Goal: Book appointment/travel/reservation

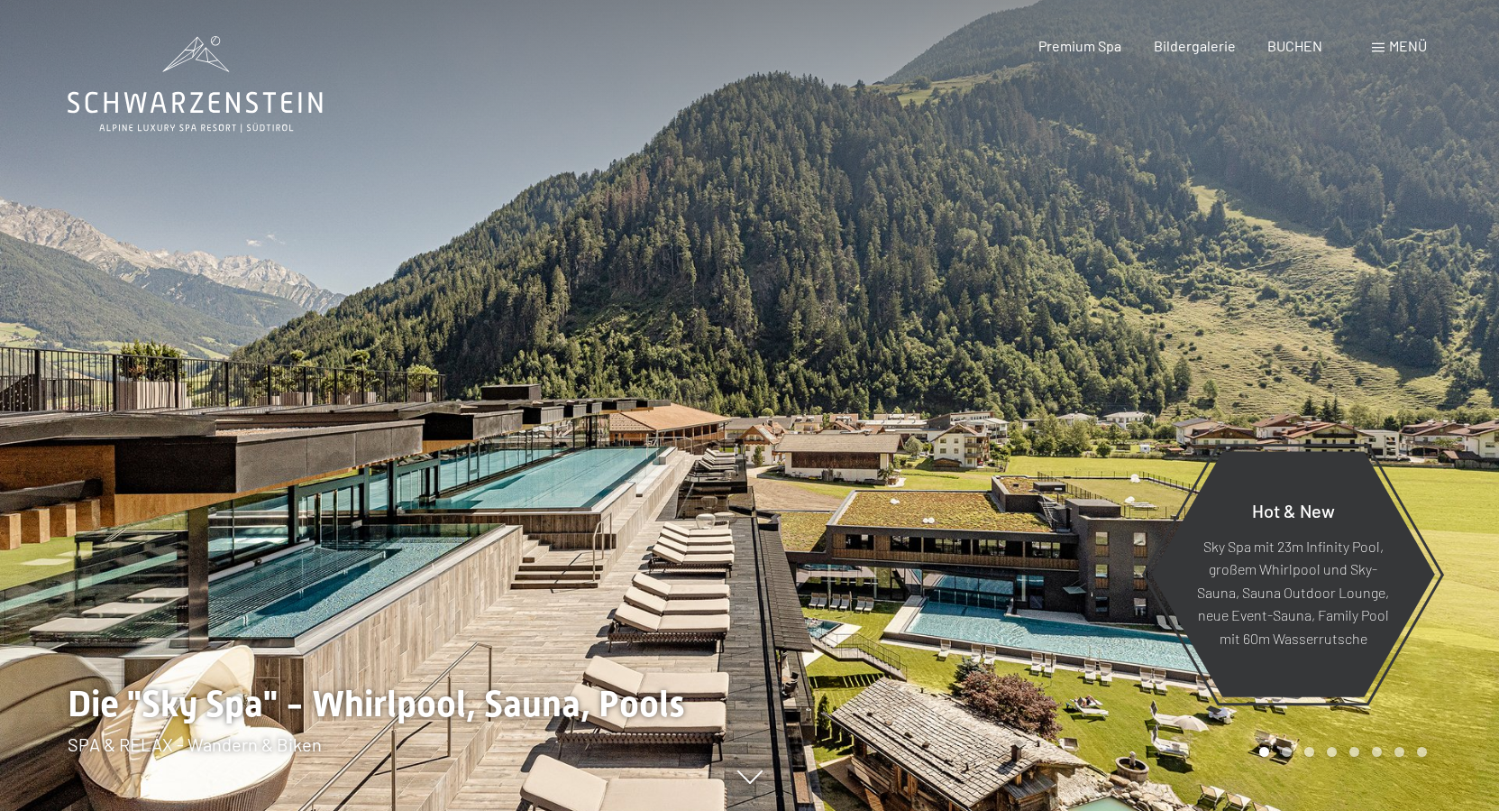
click at [1378, 41] on div "Menü" at bounding box center [1399, 46] width 55 height 20
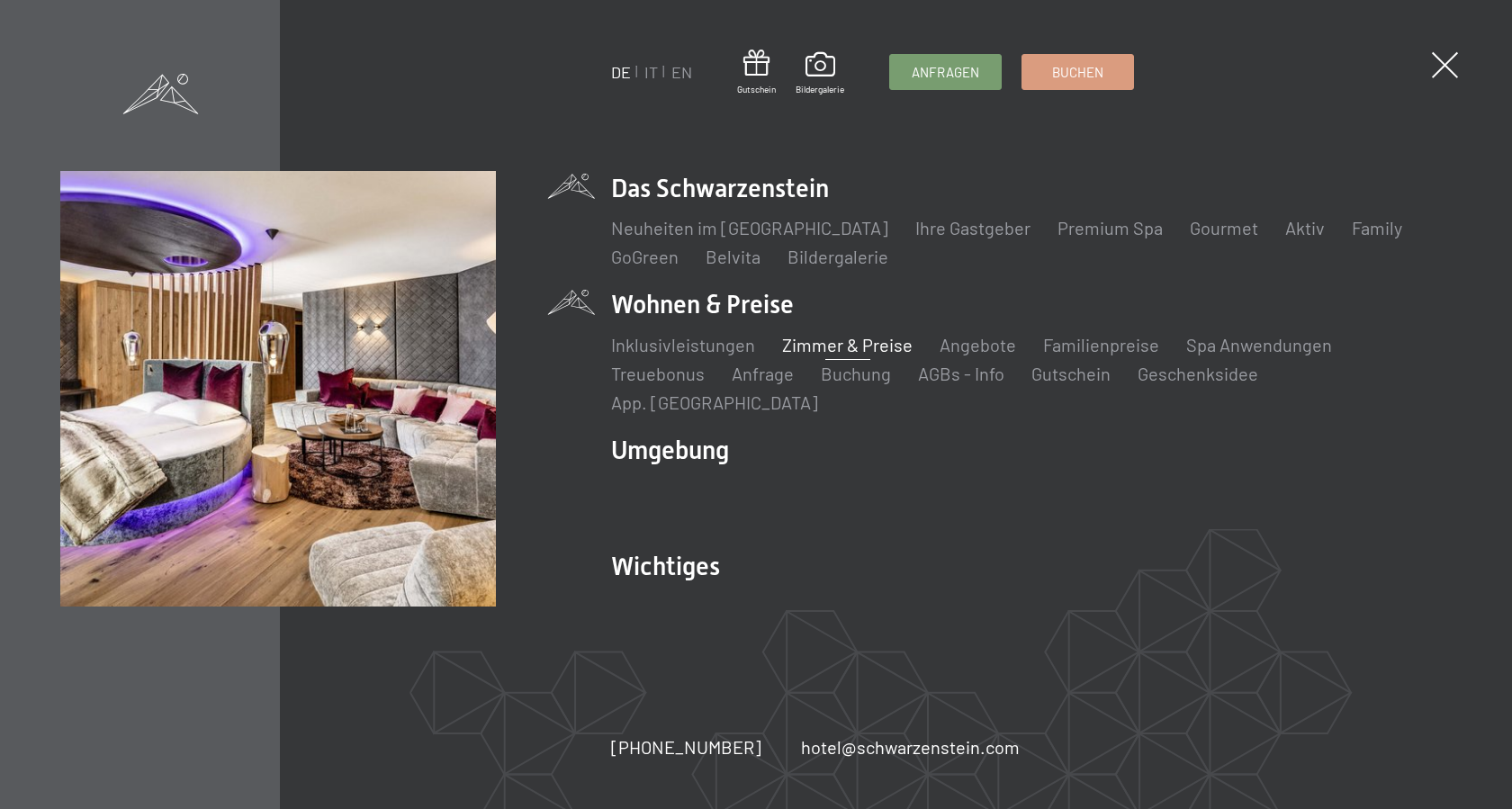
click at [832, 355] on link "Zimmer & Preise" at bounding box center [847, 345] width 131 height 22
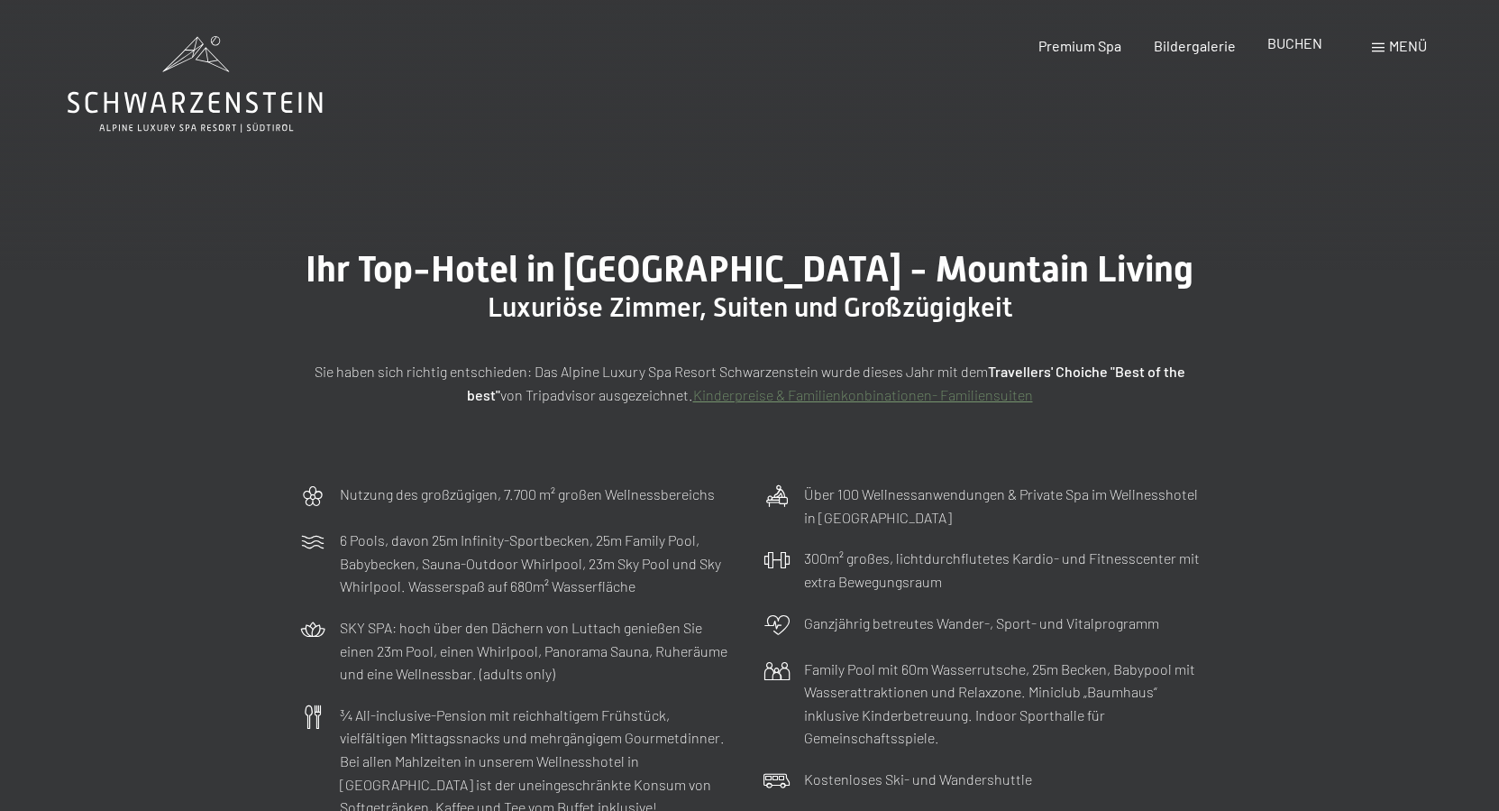
click at [1308, 41] on span "BUCHEN" at bounding box center [1295, 42] width 55 height 17
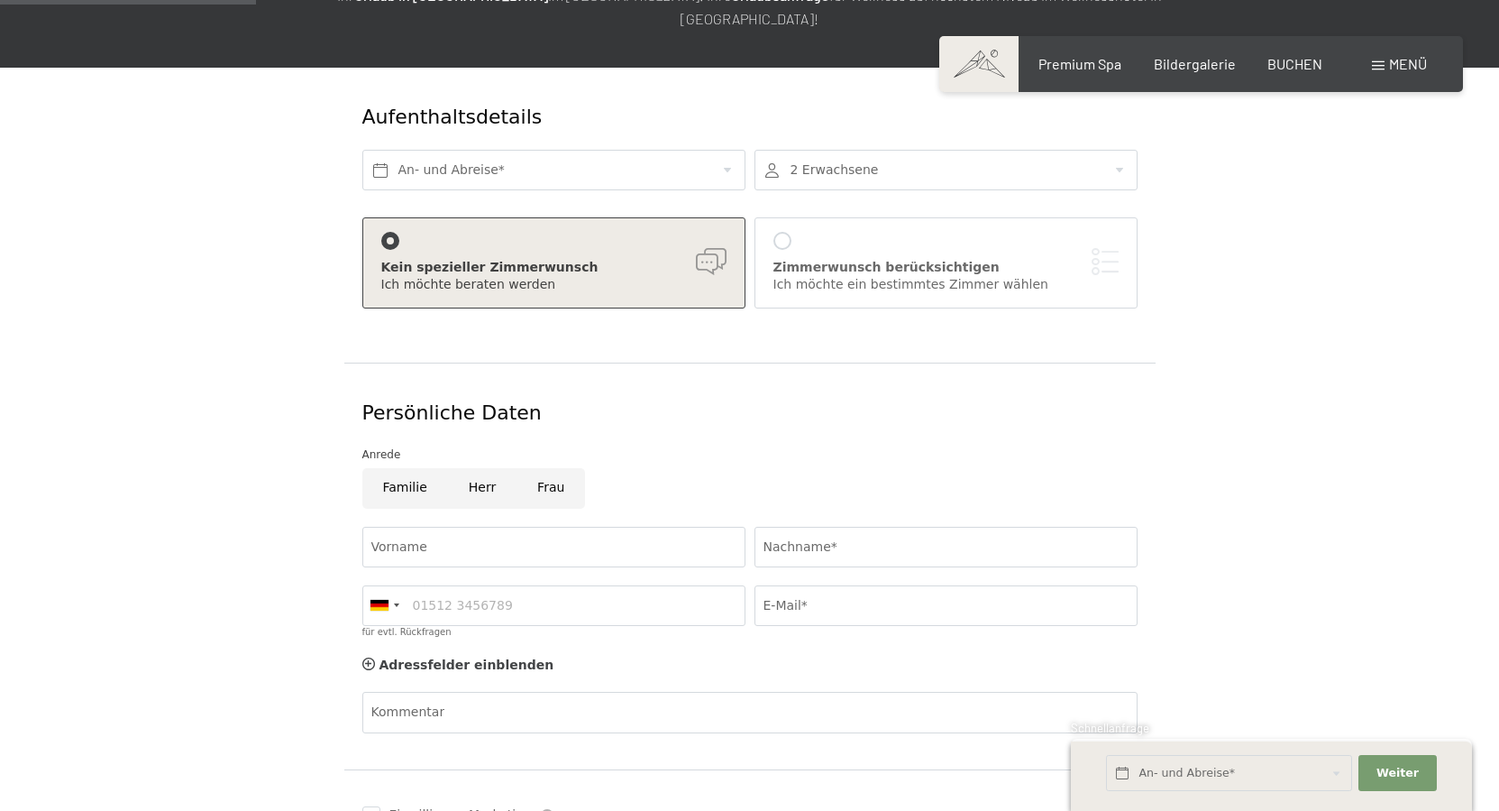
scroll to position [276, 0]
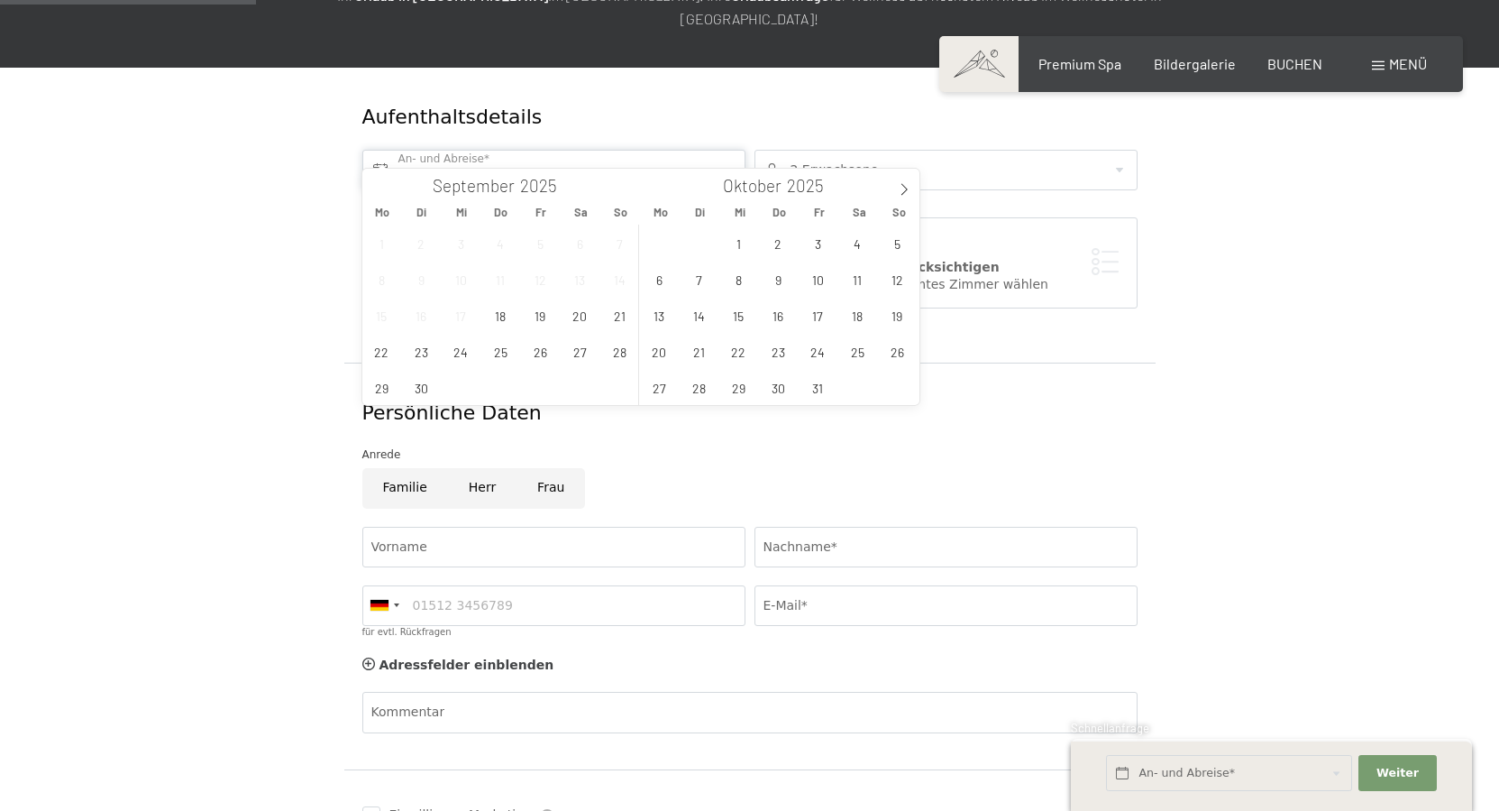
click at [501, 151] on input "text" at bounding box center [553, 170] width 383 height 41
click at [665, 320] on span "13" at bounding box center [659, 315] width 35 height 35
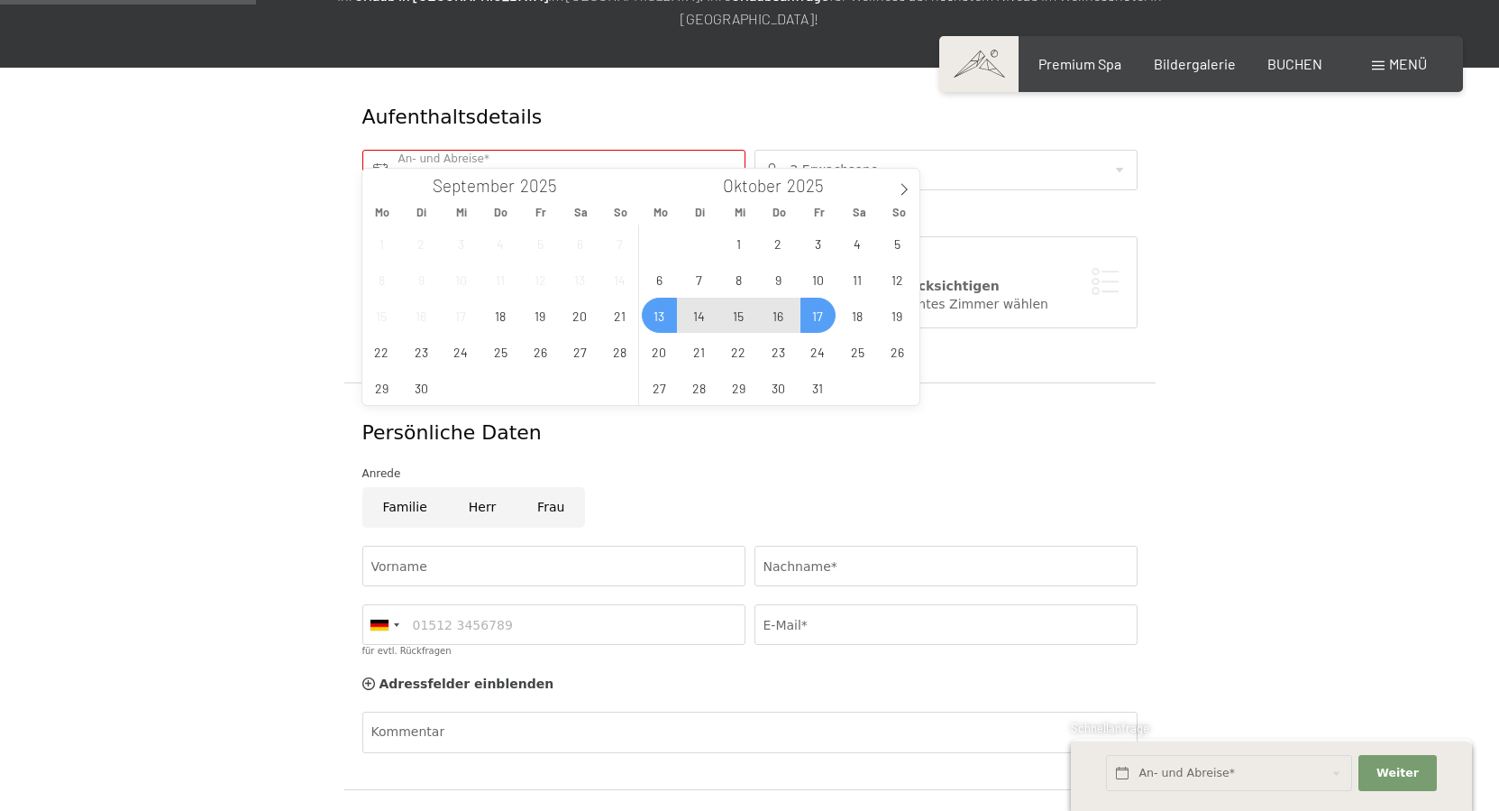
click at [834, 316] on span "17" at bounding box center [818, 315] width 35 height 35
type input "[DATE] - [DATE]"
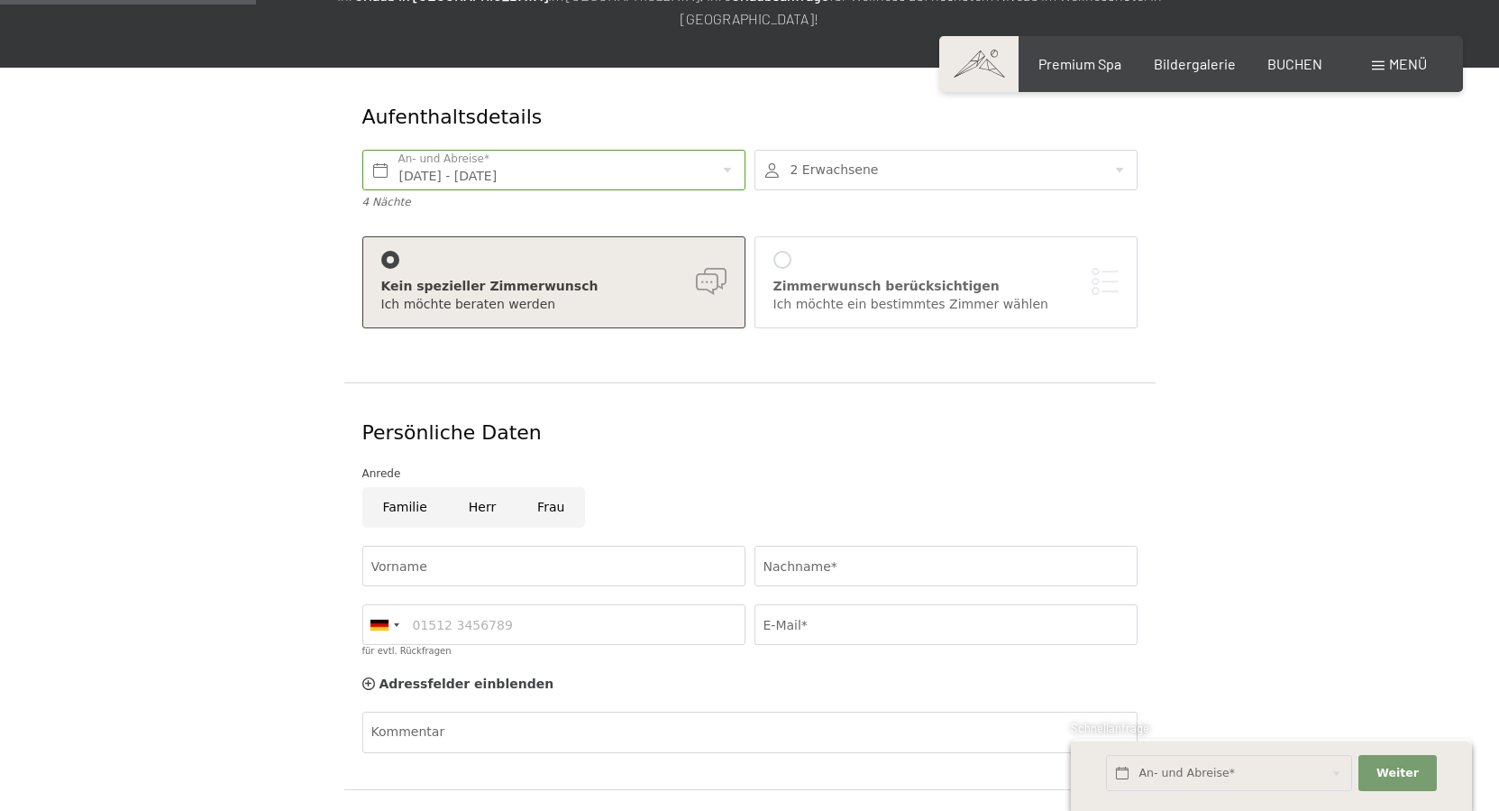
click at [1111, 150] on div at bounding box center [946, 170] width 383 height 41
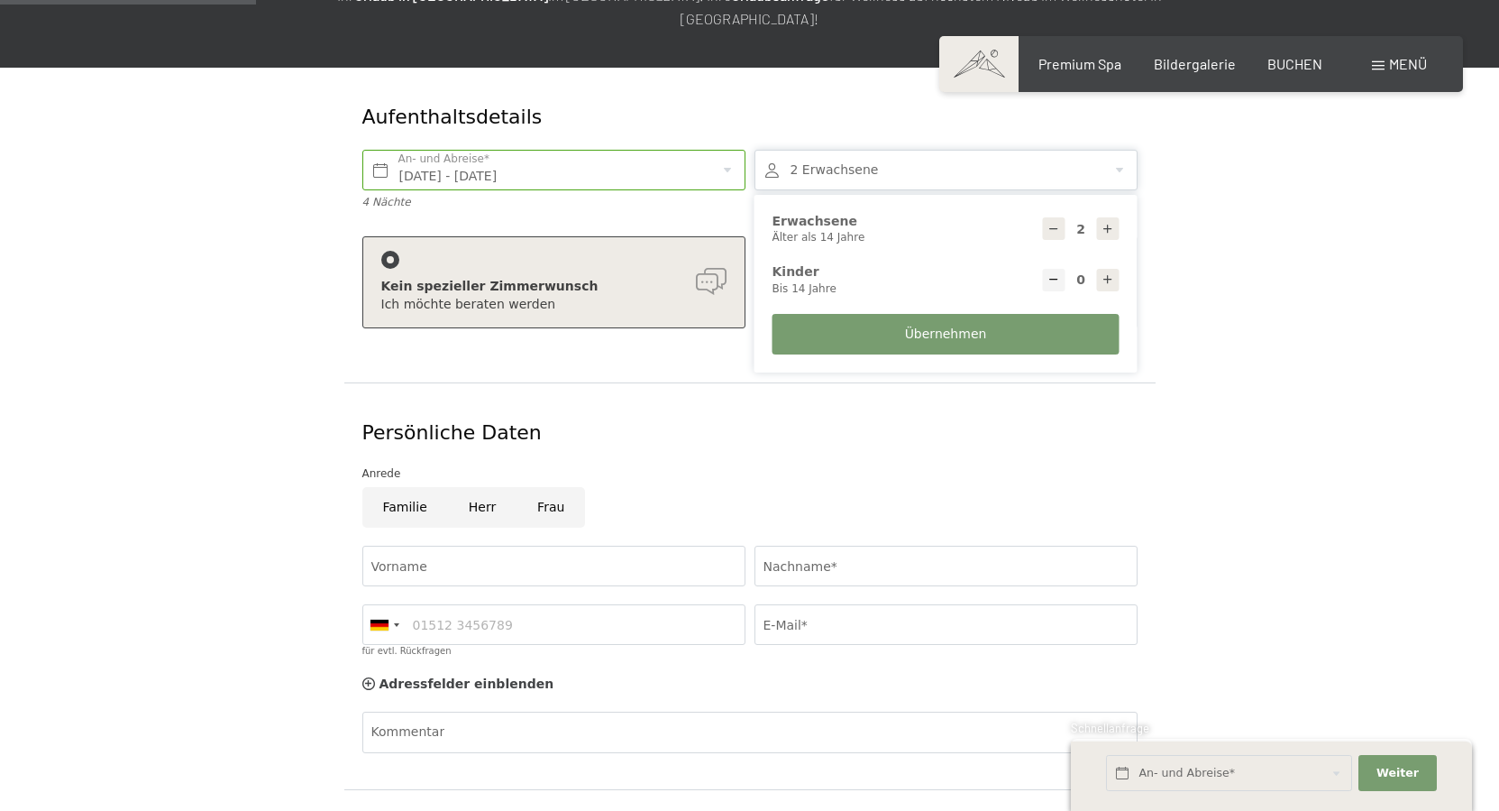
click at [1110, 273] on icon at bounding box center [1108, 279] width 13 height 13
type input "1"
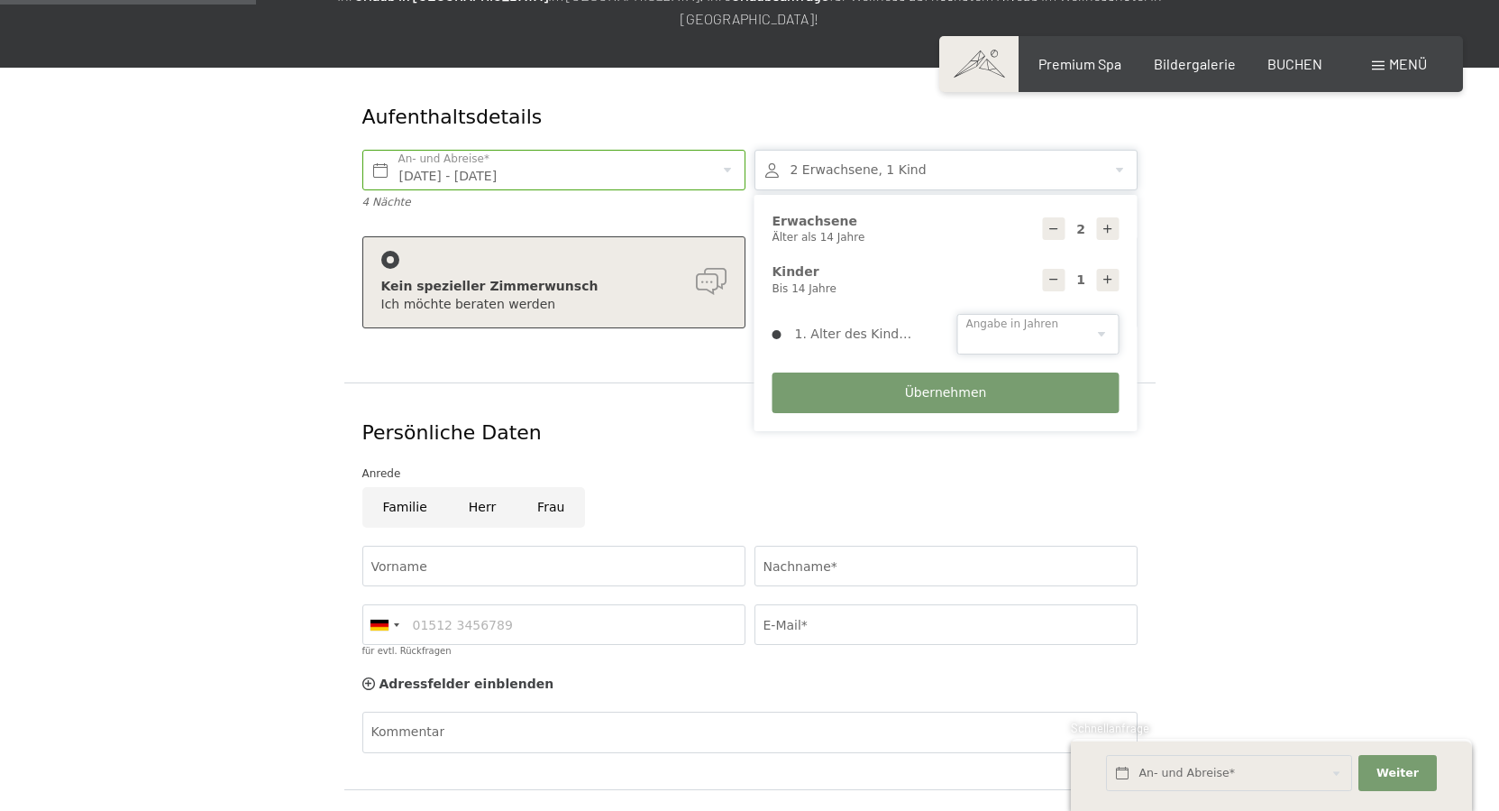
click at [958, 314] on select "0 1 2 3 4 5 6 7 8 9 10 11 12 13 14" at bounding box center [1039, 334] width 162 height 41
select select "8"
click option "8" at bounding box center [0, 0] width 0 height 0
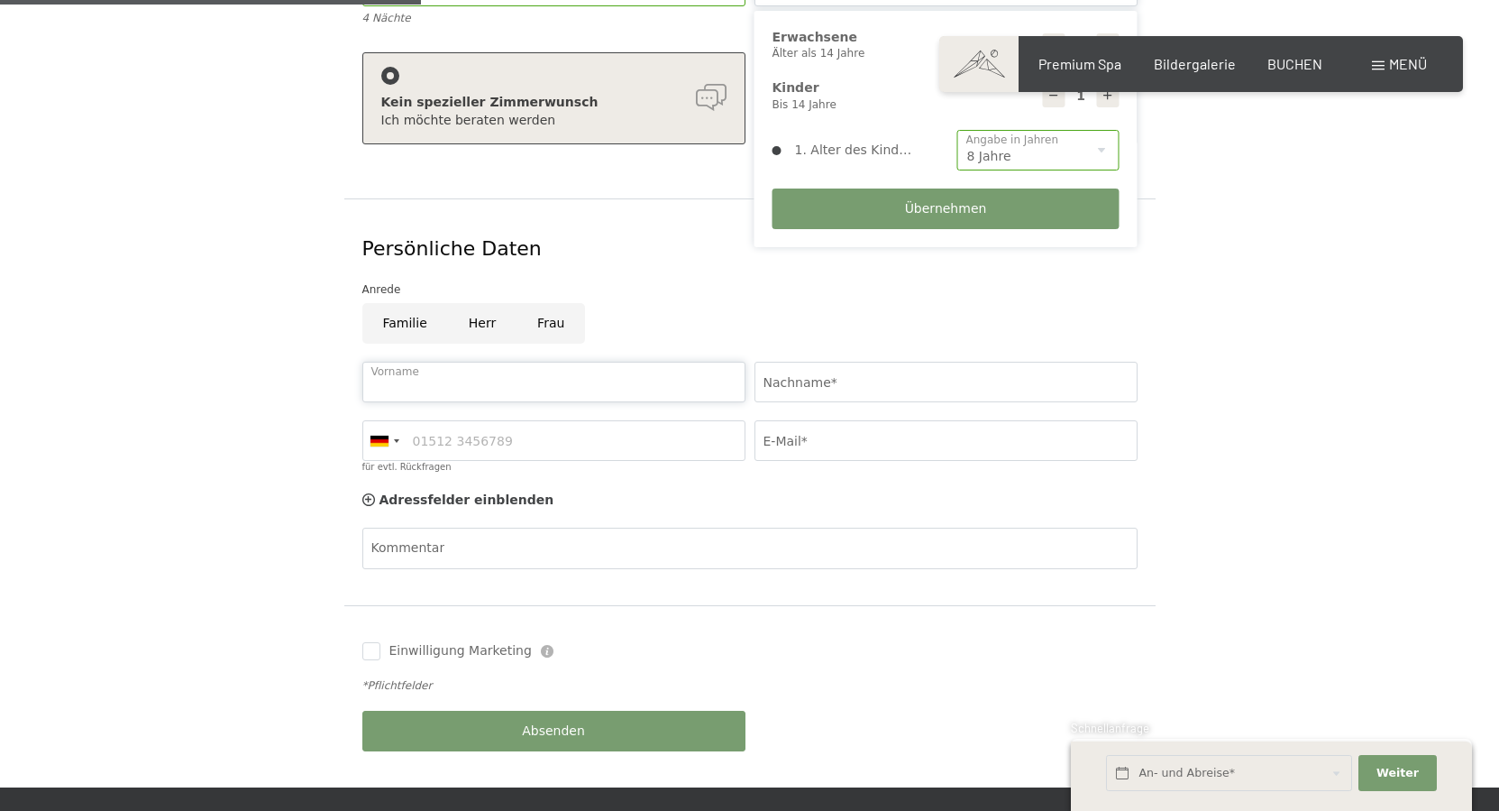
click at [591, 362] on input "Vorname" at bounding box center [553, 382] width 383 height 41
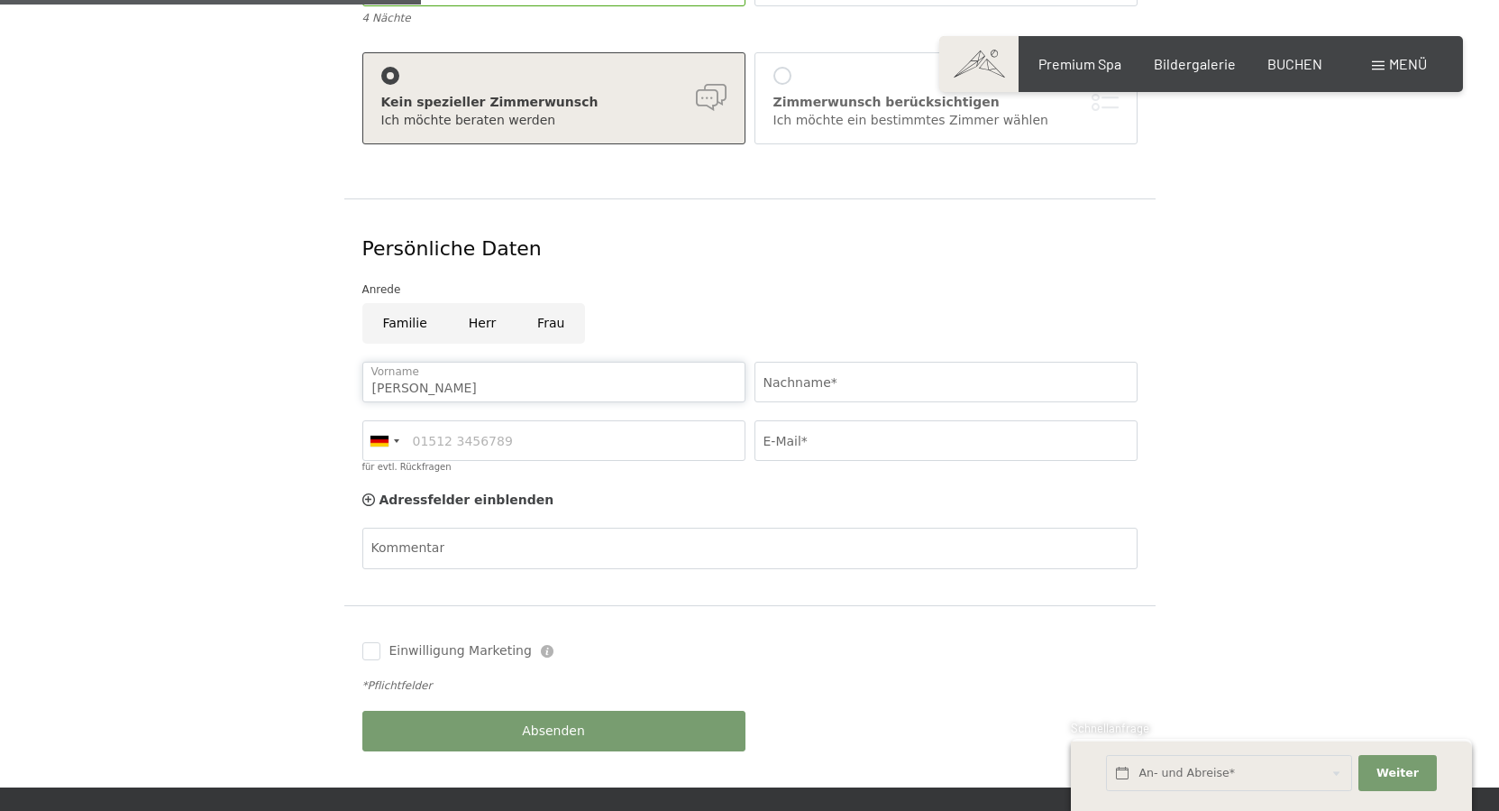
type input "[PERSON_NAME]"
click at [888, 364] on input "Nachname*" at bounding box center [946, 382] width 383 height 41
type input "[PERSON_NAME]"
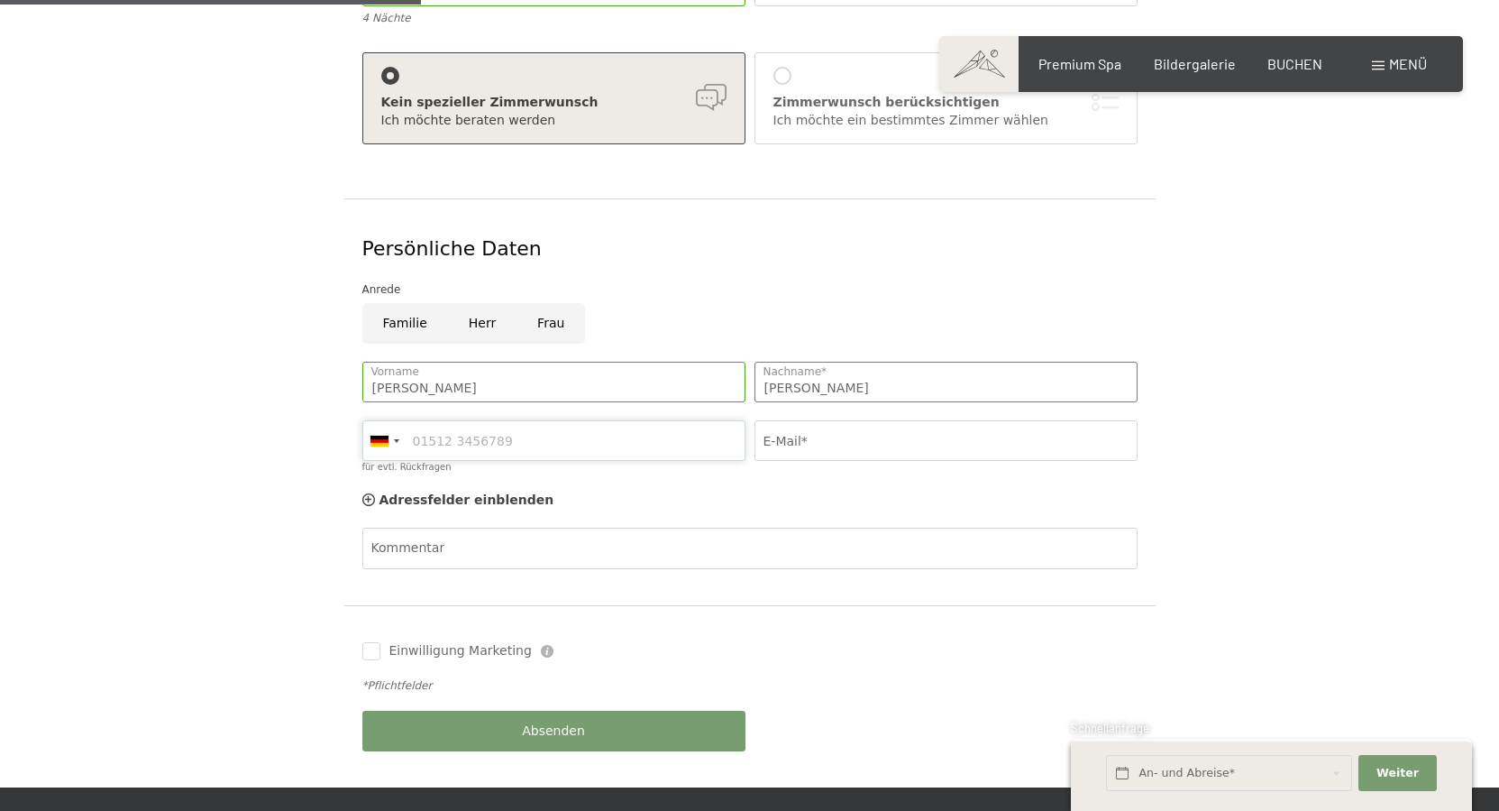
click at [620, 420] on input "für evtl. Rückfragen" at bounding box center [553, 440] width 383 height 41
click at [833, 420] on input "E-Mail*" at bounding box center [946, 440] width 383 height 41
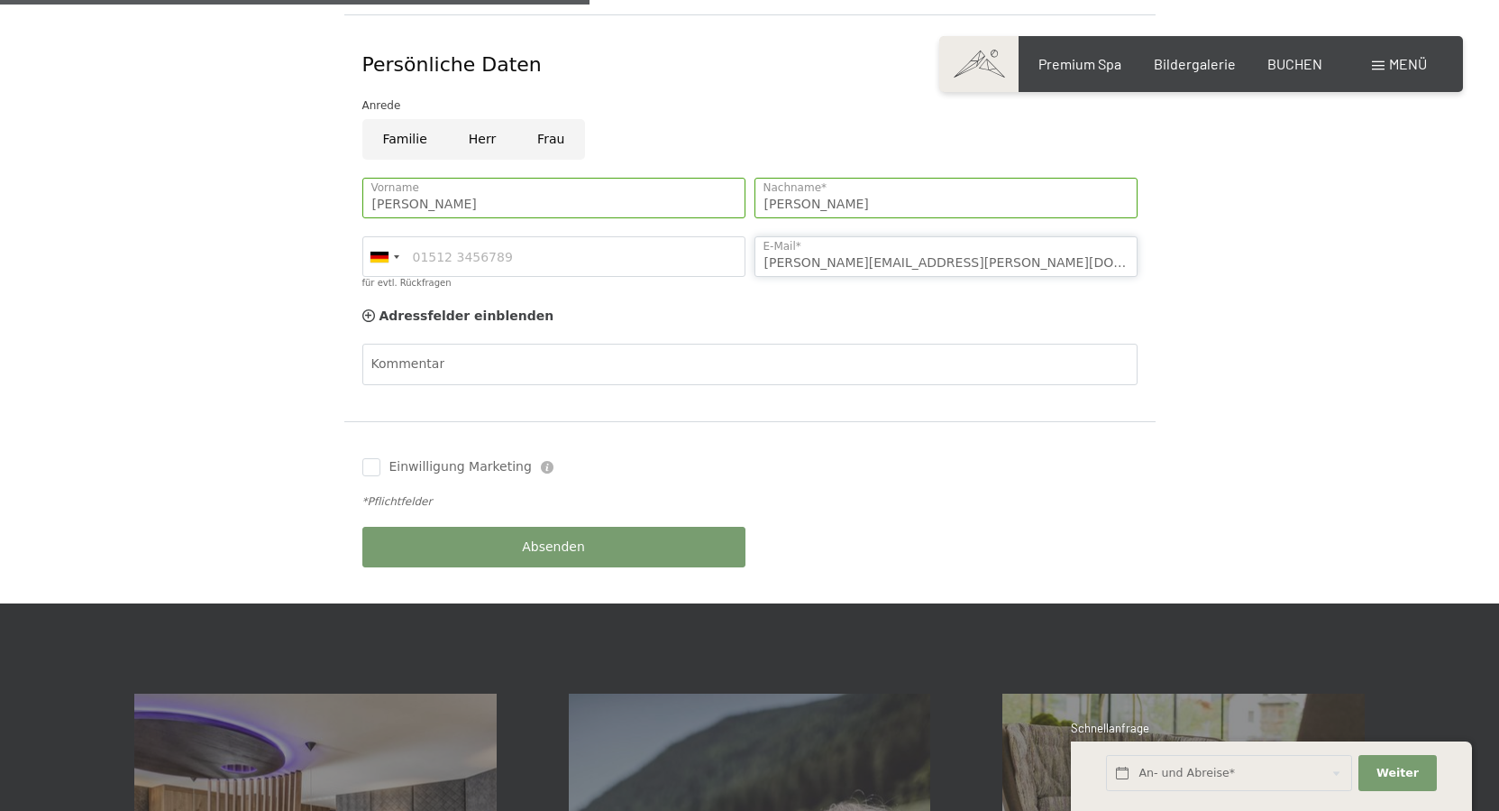
scroll to position [0, 0]
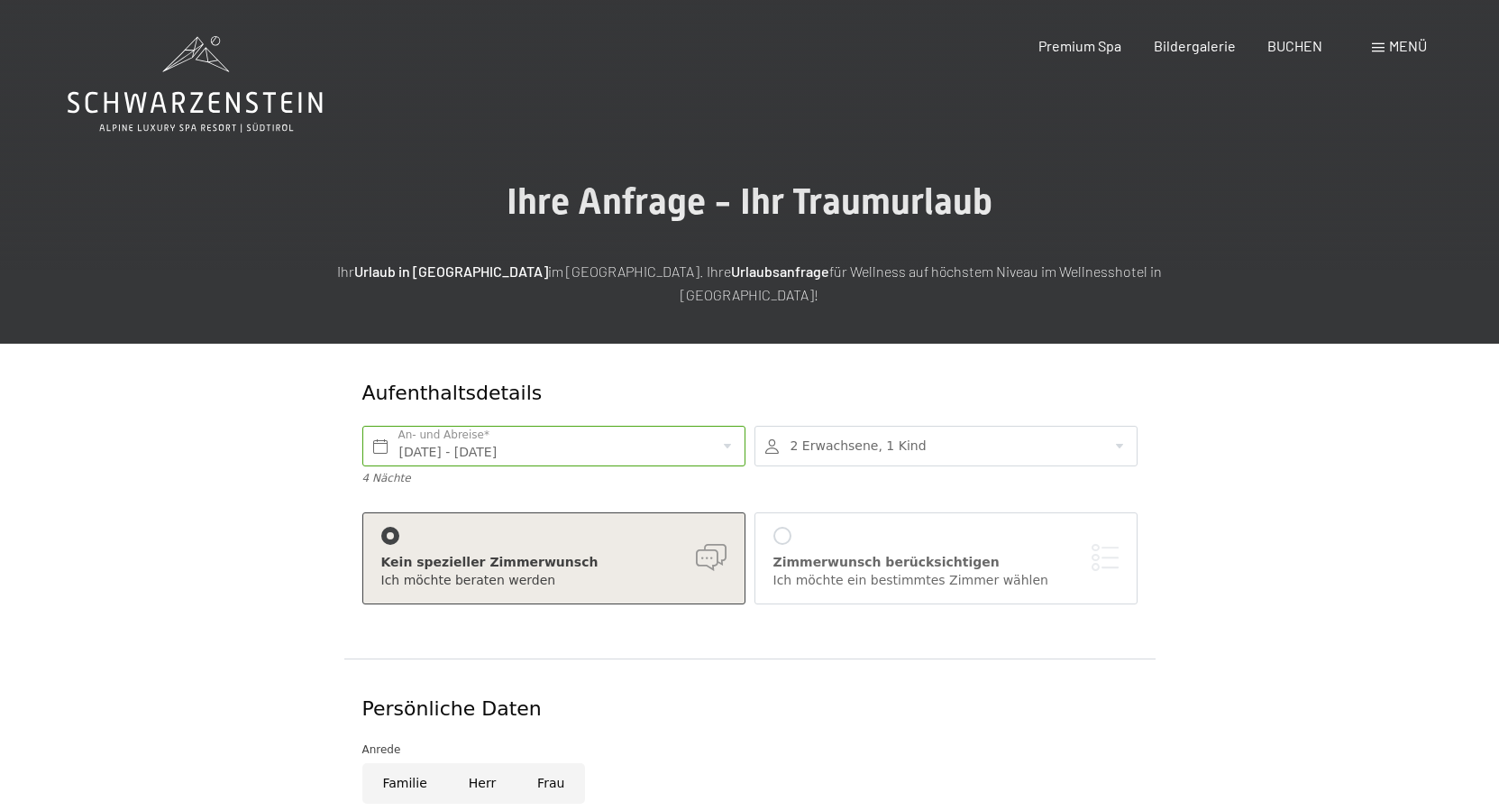
type input "[PERSON_NAME][EMAIL_ADDRESS][PERSON_NAME][DOMAIN_NAME]"
click at [729, 428] on input "[DATE] - [DATE]" at bounding box center [553, 446] width 383 height 41
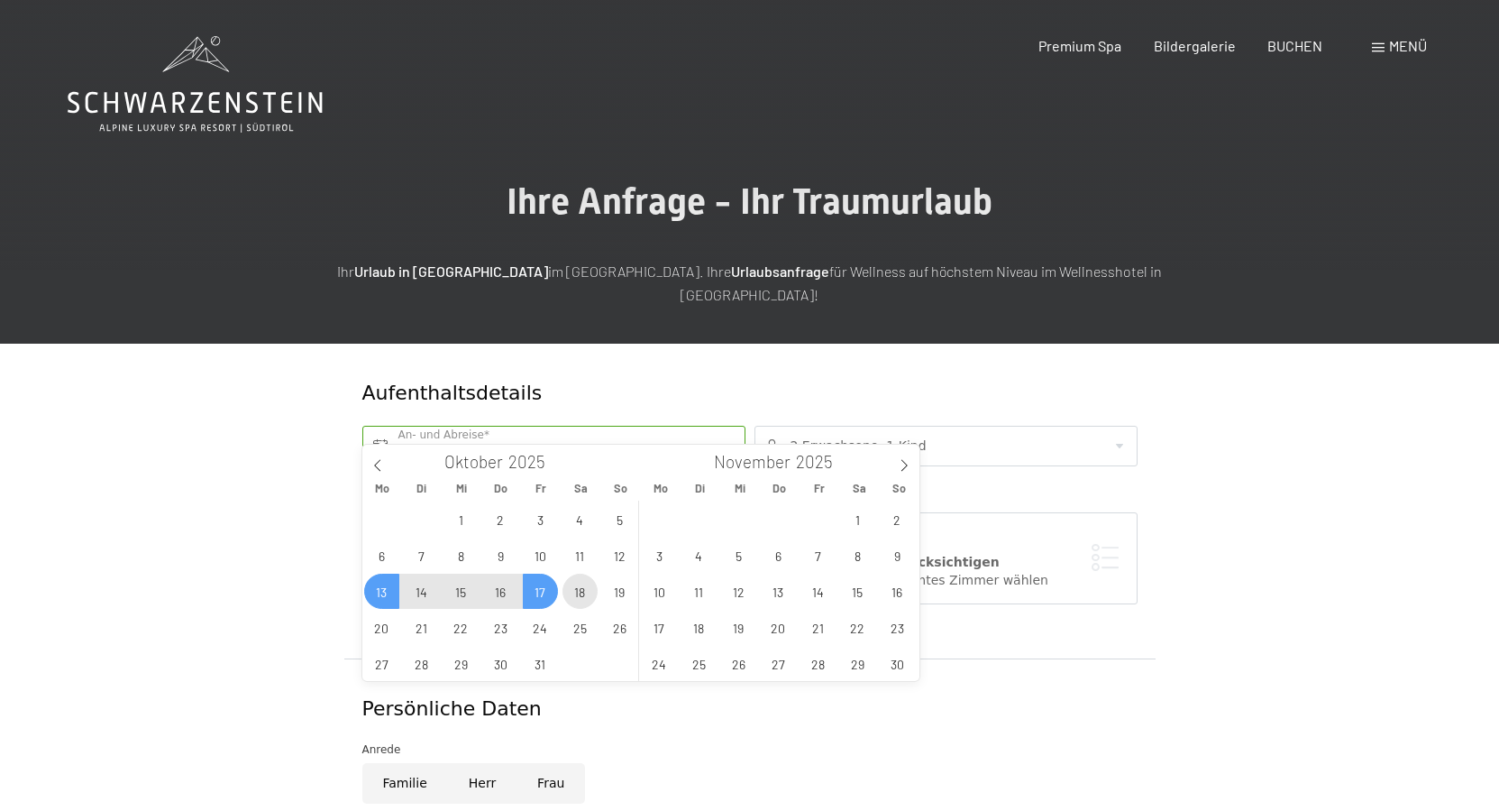
click at [580, 598] on span "18" at bounding box center [580, 590] width 35 height 35
click at [623, 553] on span "12" at bounding box center [619, 554] width 35 height 35
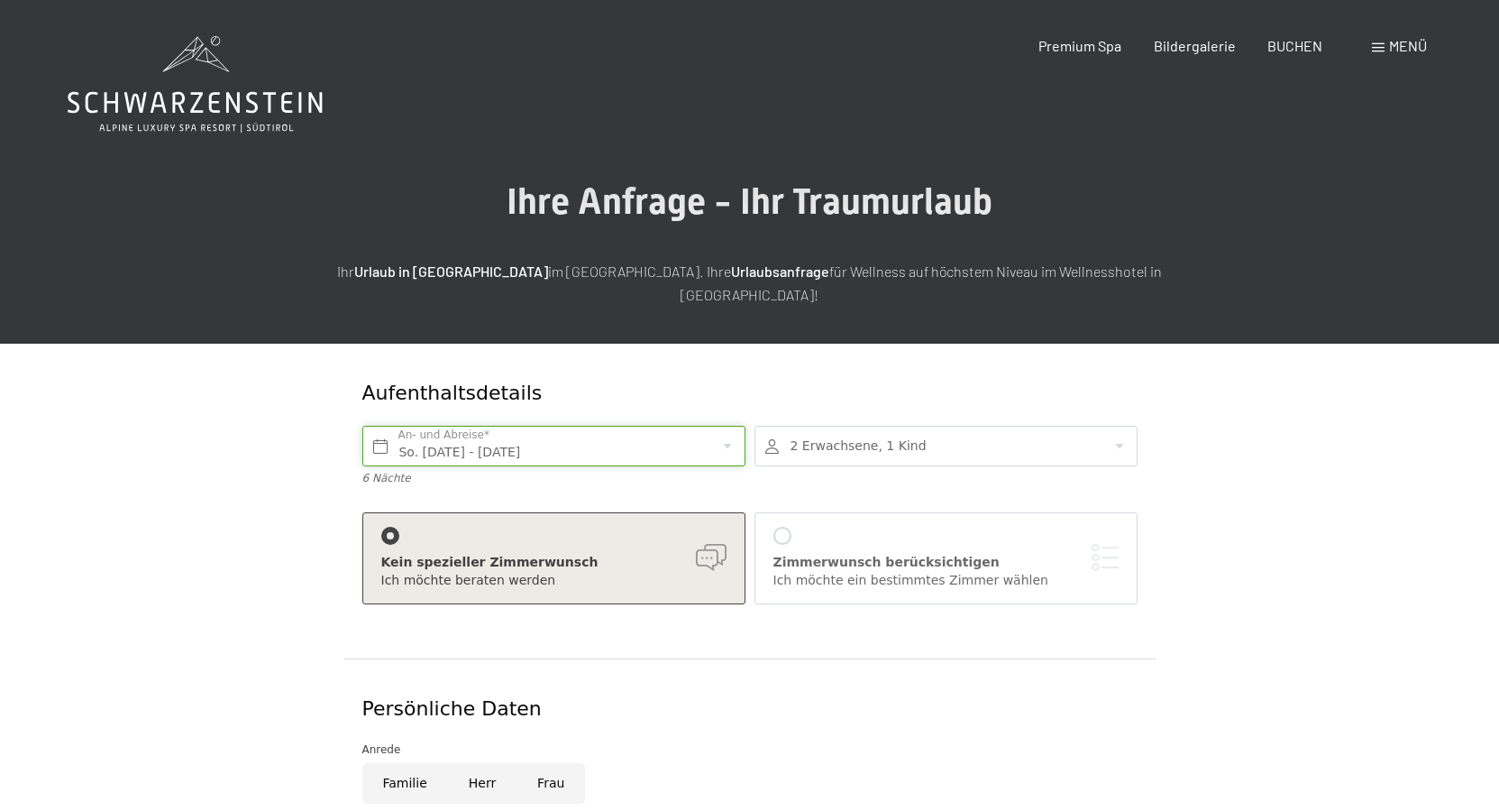
click at [729, 426] on input "So. [DATE] - [DATE]" at bounding box center [553, 446] width 383 height 41
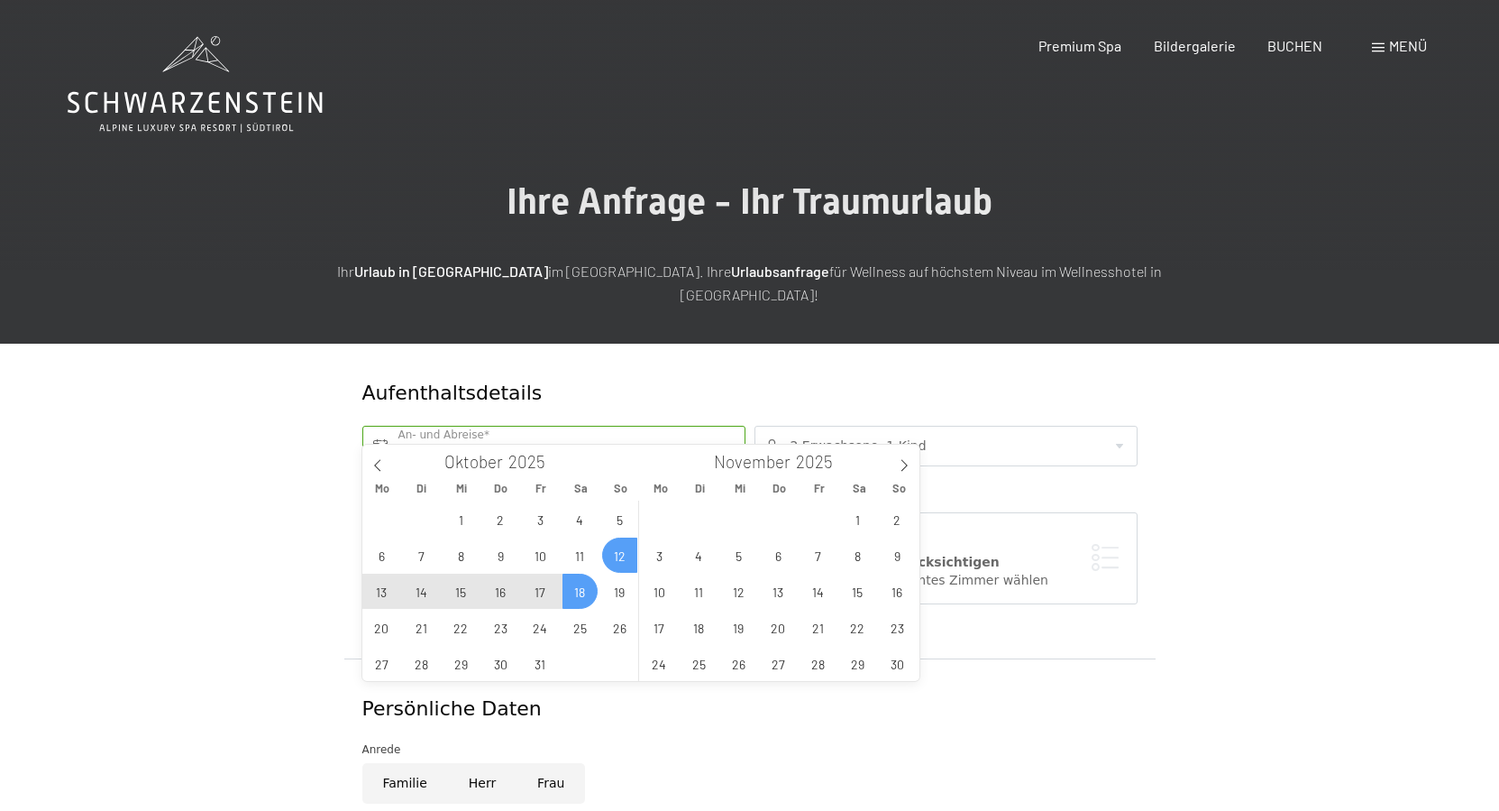
click at [545, 596] on span "17" at bounding box center [540, 590] width 35 height 35
click at [624, 552] on span "12" at bounding box center [619, 554] width 35 height 35
type input "So. [DATE] - [DATE]"
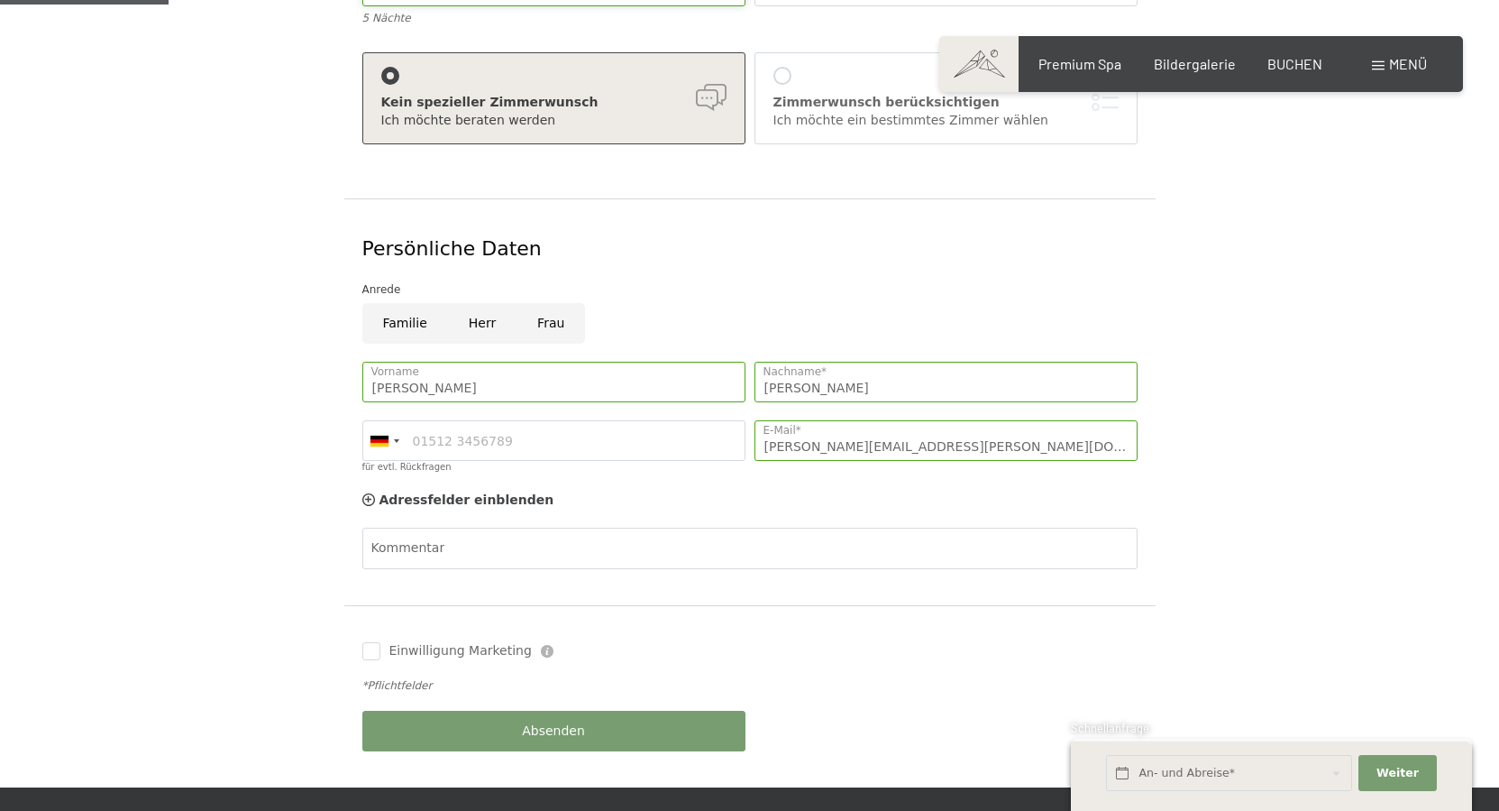
scroll to position [644, 0]
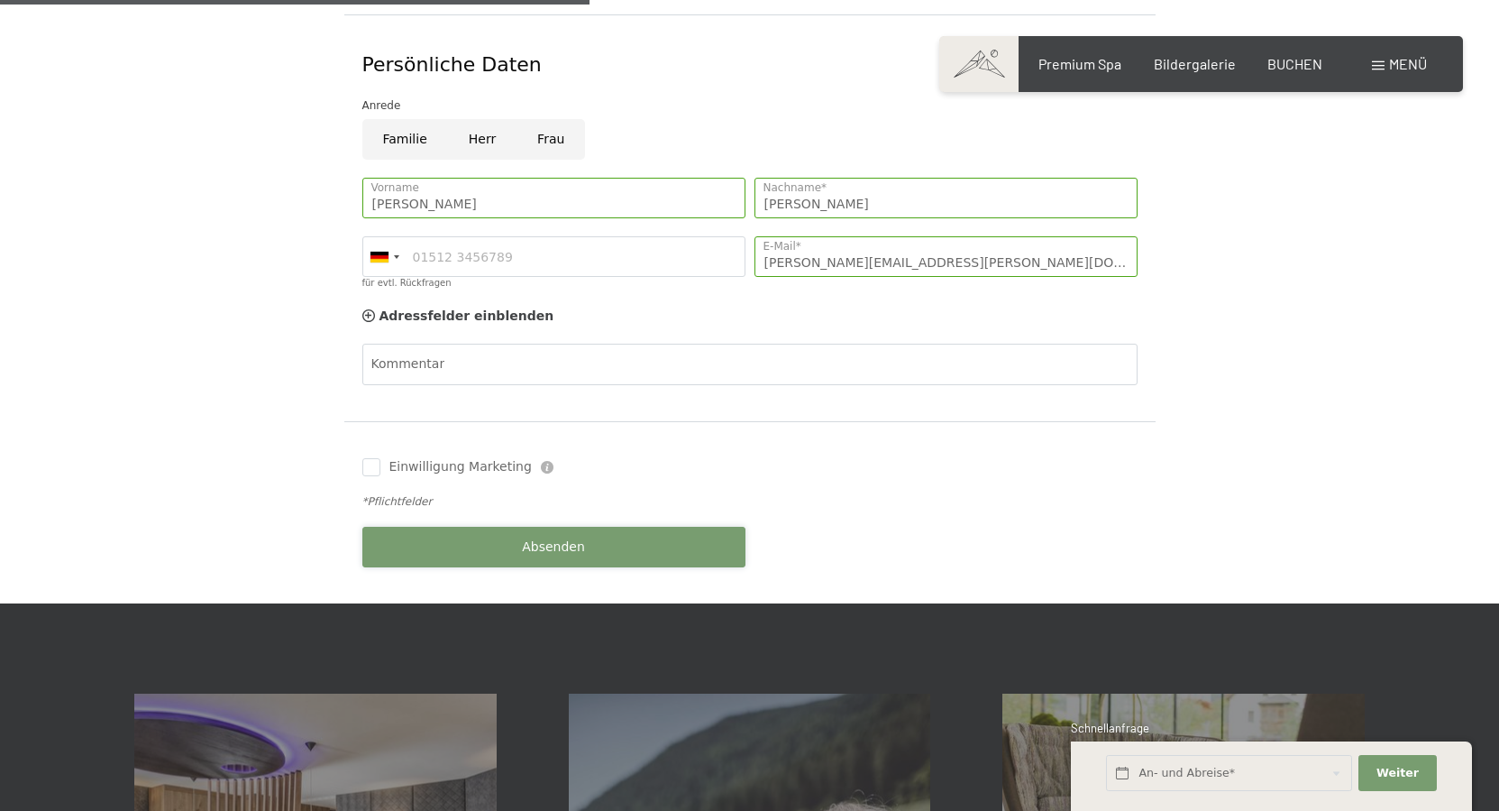
click at [601, 533] on button "Absenden" at bounding box center [553, 547] width 383 height 41
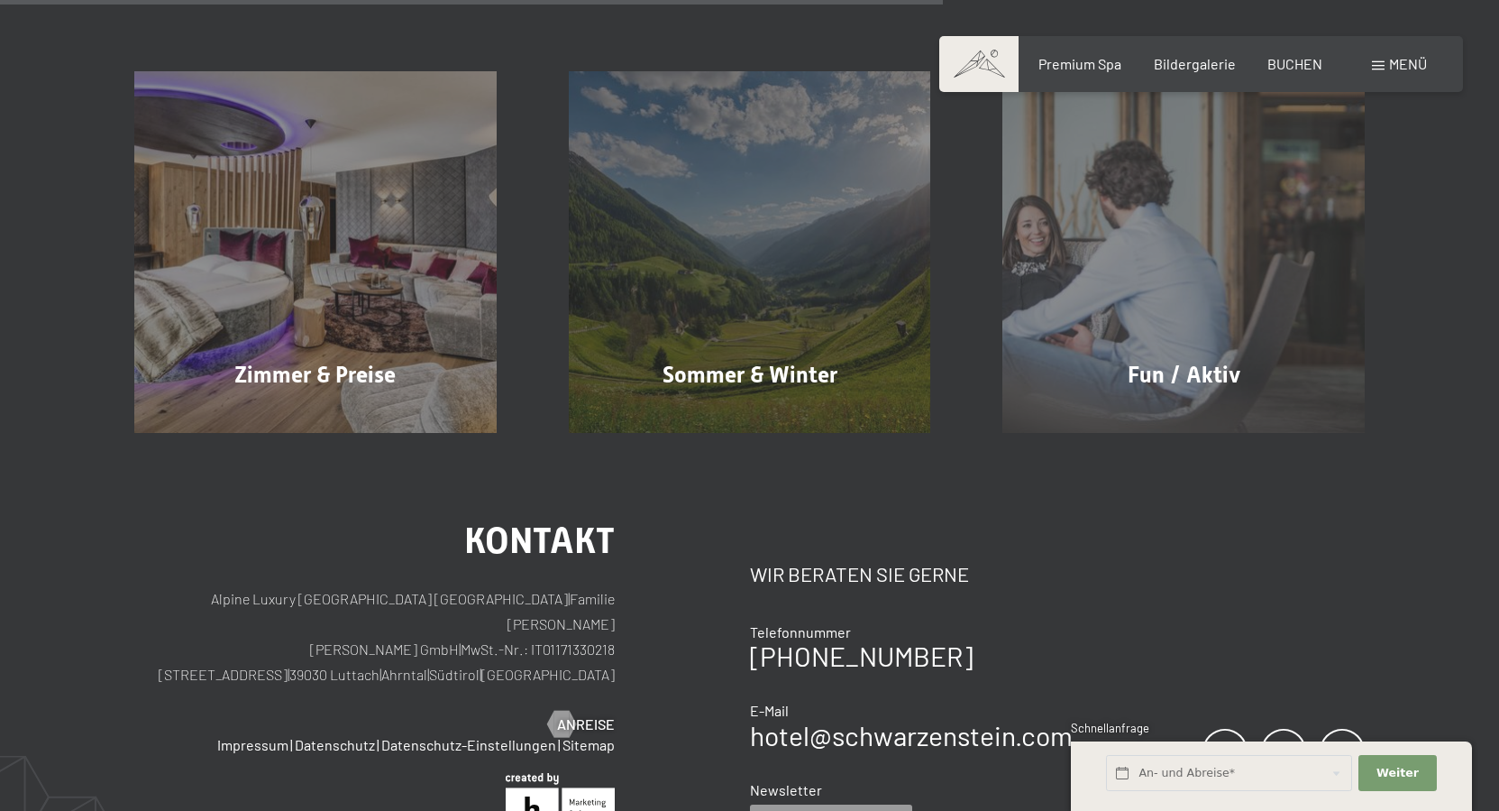
scroll to position [920, 0]
